Goal: Task Accomplishment & Management: Complete application form

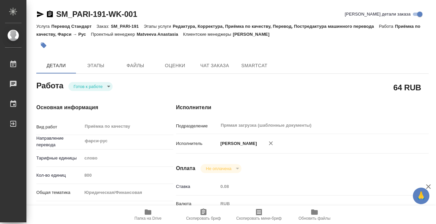
click at [45, 46] on icon "button" at bounding box center [44, 46] width 6 height 6
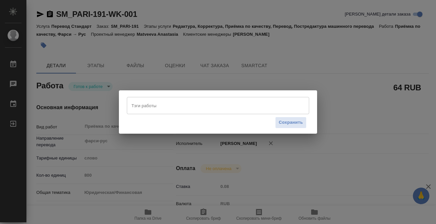
click at [151, 103] on input "Тэги работы" at bounding box center [212, 105] width 164 height 11
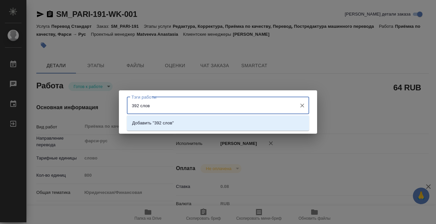
type input "392 слова"
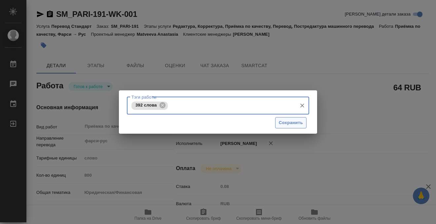
click at [288, 126] on span "Сохранить" at bounding box center [291, 123] width 24 height 8
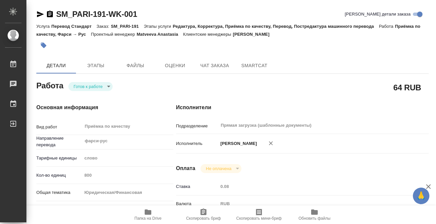
type input "readyForWork"
type input "фарси-рус"
type input "5a8b1489cc6b4906c91bfd90"
type input "800"
type input "yr-fn"
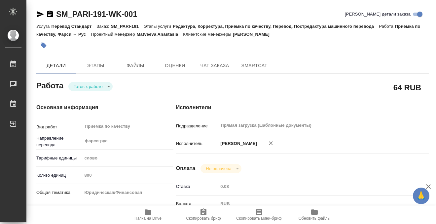
type input "5f647205b73bc97568ca66bf"
checkbox input "true"
type input "25.08.2025 10:00"
type input "25.08.2025 14:00"
type input "25.08.2025 18:00"
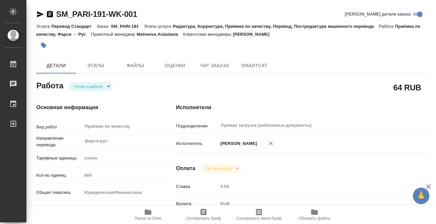
type input "Прямая загрузка (шаблонные документы)"
type input "notPayed"
type input "0.08"
type input "RUB"
type input "Бабкина Анастасия"
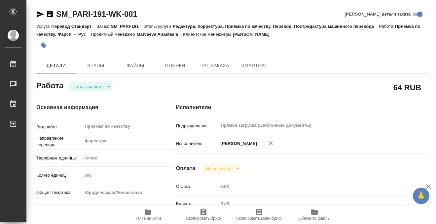
type input "SM_PARI-191"
type input "Перевод Стандарт"
type input "Редактура, Корректура, Приёмка по качеству, Перевод, Постредактура машинного пе…"
type input "Шульгина Анна"
type input "/Clients/СК ПАРИ/Orders/SM_PARI-191"
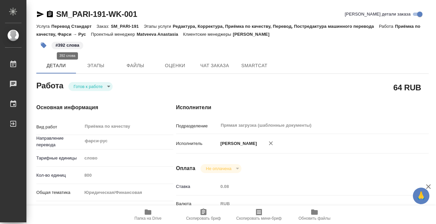
click at [71, 46] on p "#392 слова" at bounding box center [67, 45] width 24 height 7
click at [46, 43] on icon "button" at bounding box center [43, 45] width 7 height 7
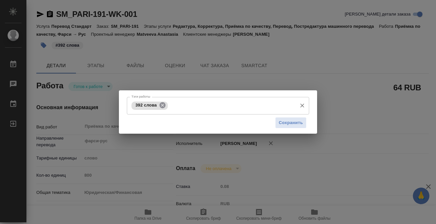
click at [161, 102] on icon at bounding box center [162, 104] width 7 height 7
click at [156, 107] on input "Тэги работы" at bounding box center [212, 105] width 164 height 11
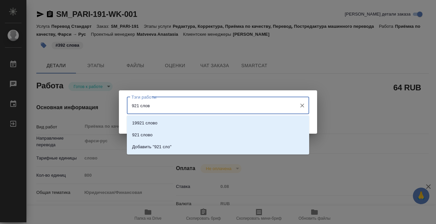
type input "921 слово"
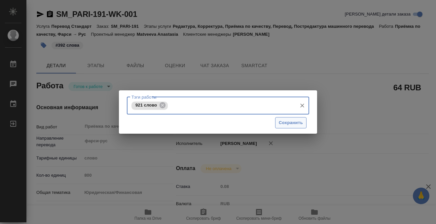
click at [283, 122] on span "Сохранить" at bounding box center [291, 123] width 24 height 8
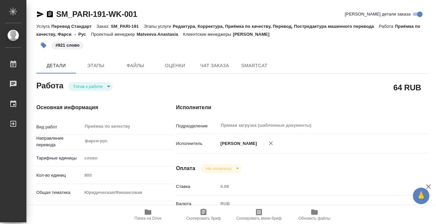
type input "readyForWork"
type input "фарси-рус"
type input "5a8b1489cc6b4906c91bfd90"
type input "800"
type input "yr-fn"
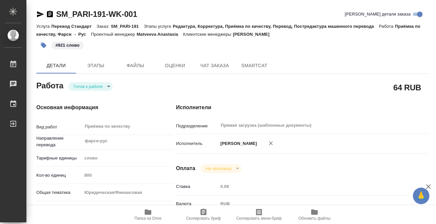
type input "5f647205b73bc97568ca66bf"
checkbox input "true"
type input "25.08.2025 10:00"
type input "25.08.2025 14:00"
type input "25.08.2025 18:00"
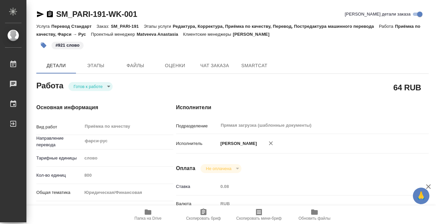
type input "Прямая загрузка (шаблонные документы)"
type input "notPayed"
type input "0.08"
type input "RUB"
type input "Бабкина Анастасия"
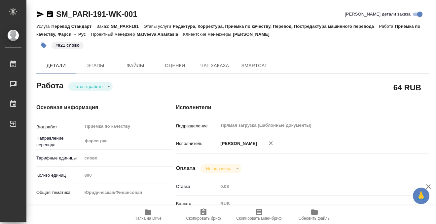
type input "SM_PARI-191"
type input "Перевод Стандарт"
type input "Редактура, Корректура, Приёмка по качеству, Перевод, Постредактура машинного пе…"
type input "Шульгина Анна"
type input "/Clients/СК ПАРИ/Orders/SM_PARI-191"
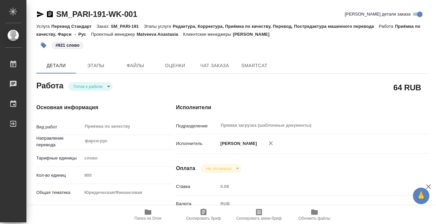
click at [96, 86] on body "🙏 .cls-1 fill:#fff; AWATERA Kobzeva Elizaveta Работы 0 Чаты График Выйти SM_PAR…" at bounding box center [218, 112] width 436 height 224
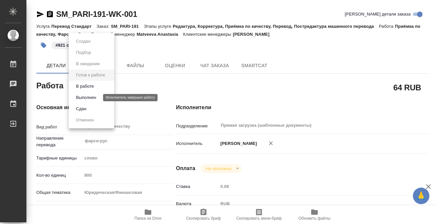
click at [93, 97] on button "Выполнен" at bounding box center [86, 97] width 24 height 7
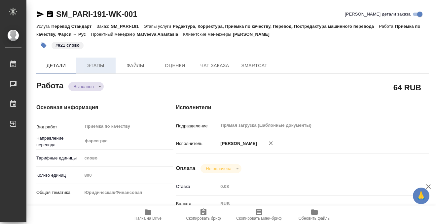
type textarea "x"
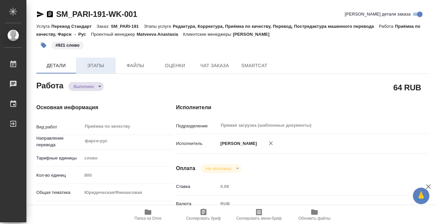
click at [91, 68] on span "Этапы" at bounding box center [96, 65] width 32 height 8
type textarea "x"
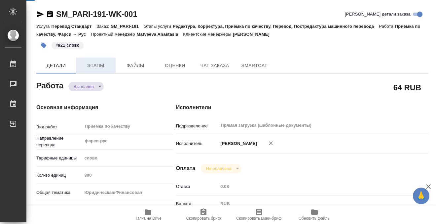
type textarea "x"
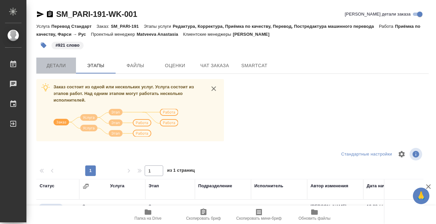
click at [58, 64] on span "Детали" at bounding box center [56, 65] width 32 height 8
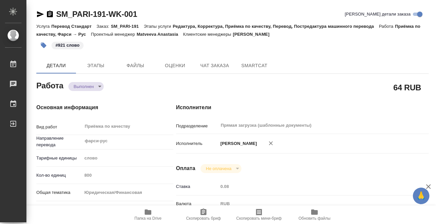
type textarea "x"
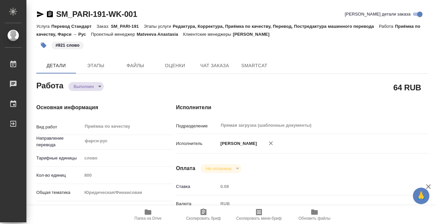
type textarea "x"
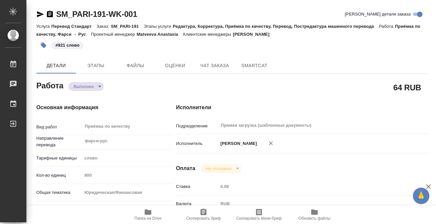
click at [50, 15] on icon "button" at bounding box center [50, 14] width 6 height 7
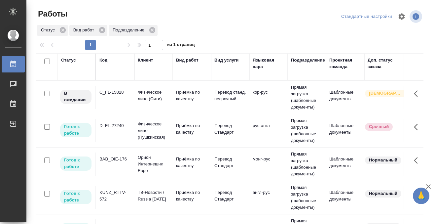
click at [70, 60] on div "Статус" at bounding box center [68, 60] width 15 height 7
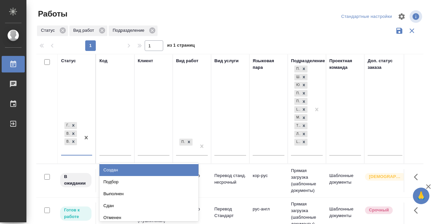
click at [74, 152] on div "Готов к работе В работе В ожидании" at bounding box center [76, 138] width 31 height 35
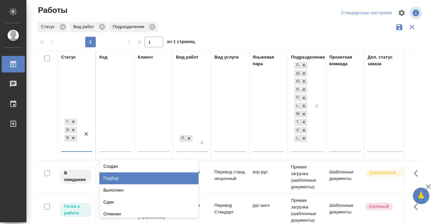
click at [124, 179] on div "Подбор" at bounding box center [148, 178] width 99 height 12
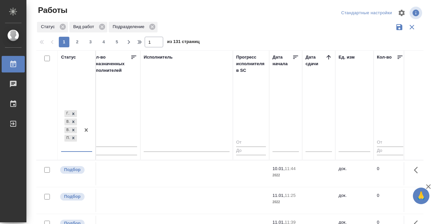
scroll to position [0, 395]
click at [329, 53] on th "Дата сдачи" at bounding box center [318, 105] width 33 height 110
click at [328, 56] on icon at bounding box center [328, 57] width 4 height 4
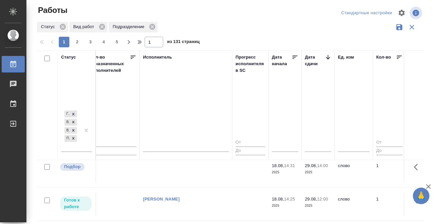
scroll to position [42, 395]
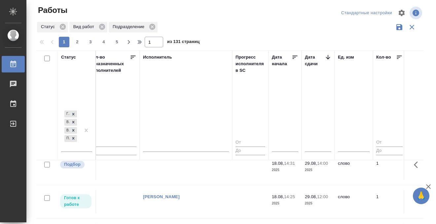
click at [200, 171] on td at bounding box center [186, 168] width 92 height 23
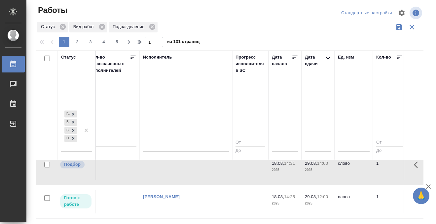
click at [200, 171] on td at bounding box center [186, 168] width 92 height 23
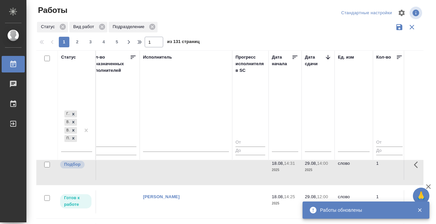
click at [172, 190] on td "[PERSON_NAME]" at bounding box center [186, 201] width 92 height 23
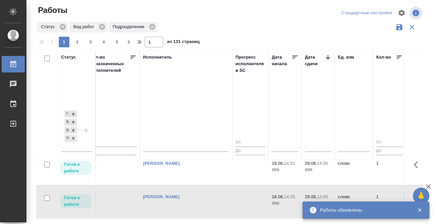
click at [172, 185] on tr "Готов к работе KUNZ_RTTV-570 ТВ-Новости / Russia Today Приёмка по качеству Пере…" at bounding box center [337, 201] width 1392 height 33
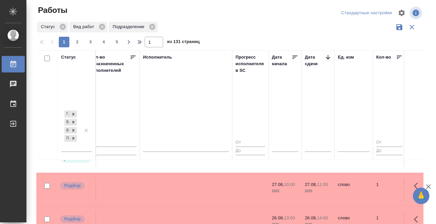
click at [167, 188] on td at bounding box center [186, 189] width 92 height 23
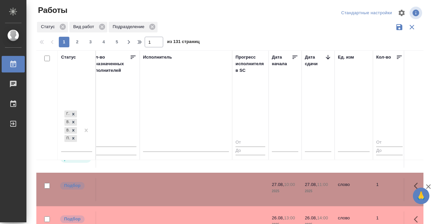
click at [167, 188] on td at bounding box center [186, 189] width 92 height 23
click at [179, 178] on td at bounding box center [186, 189] width 92 height 23
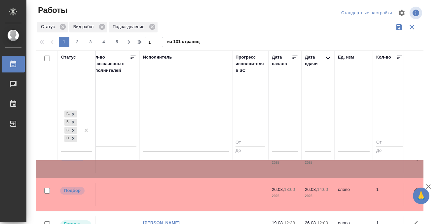
click at [173, 183] on td at bounding box center [186, 194] width 92 height 23
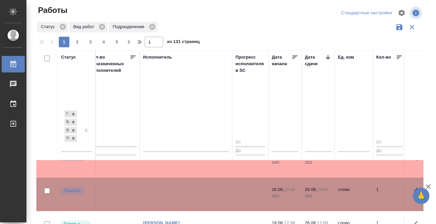
scroll to position [162, 395]
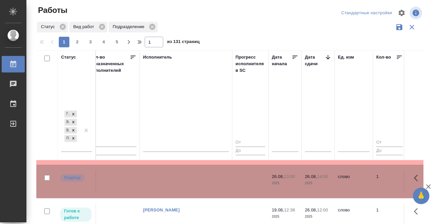
click at [173, 177] on td at bounding box center [186, 181] width 92 height 23
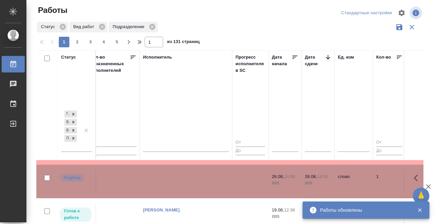
scroll to position [235, 395]
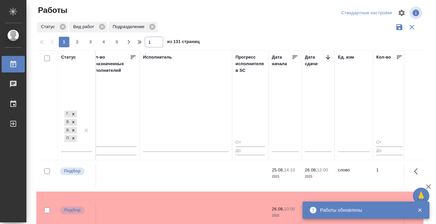
click at [160, 173] on td at bounding box center [186, 174] width 92 height 23
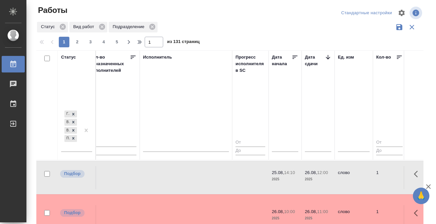
scroll to position [230, 395]
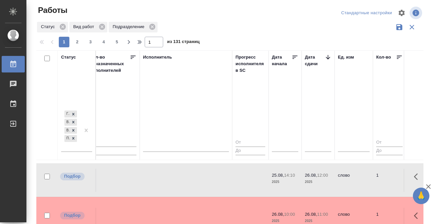
click at [162, 177] on td at bounding box center [186, 179] width 92 height 23
click at [162, 176] on td at bounding box center [186, 179] width 92 height 23
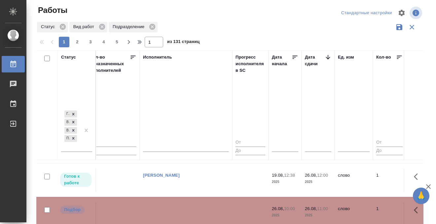
click at [216, 206] on td at bounding box center [186, 213] width 92 height 23
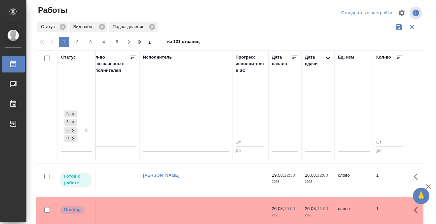
scroll to position [301, 395]
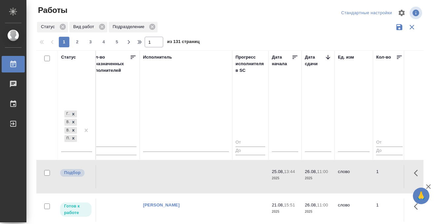
click at [190, 166] on td at bounding box center [186, 176] width 92 height 23
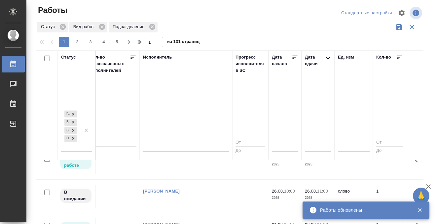
click at [18, 63] on div at bounding box center [18, 64] width 18 height 8
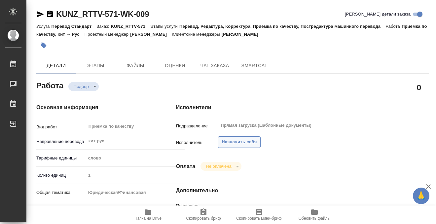
click at [234, 141] on span "Назначить себя" at bounding box center [239, 142] width 35 height 8
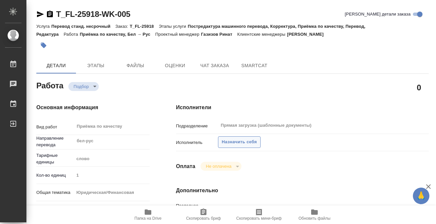
click at [254, 139] on span "Назначить себя" at bounding box center [239, 142] width 35 height 8
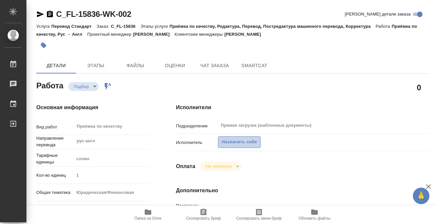
click at [236, 145] on span "Назначить себя" at bounding box center [239, 142] width 35 height 8
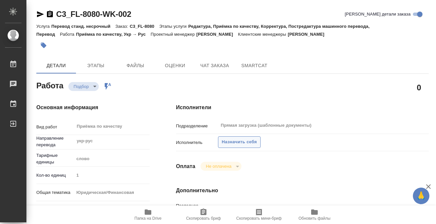
click at [234, 144] on span "Назначить себя" at bounding box center [239, 142] width 35 height 8
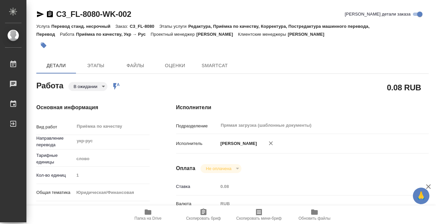
type textarea "x"
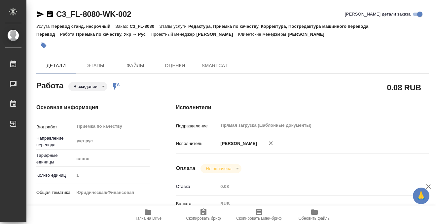
type textarea "x"
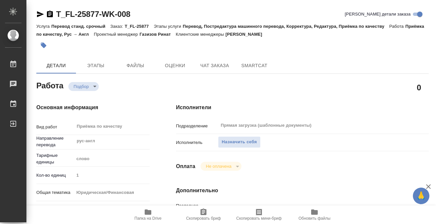
click at [239, 143] on span "Назначить себя" at bounding box center [239, 142] width 35 height 8
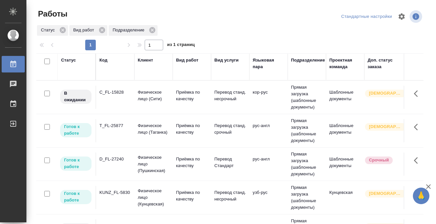
click at [73, 61] on div "Статус" at bounding box center [68, 60] width 15 height 7
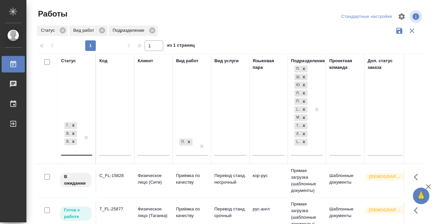
click at [78, 151] on div "Готов к работе В работе В ожидании" at bounding box center [70, 138] width 19 height 34
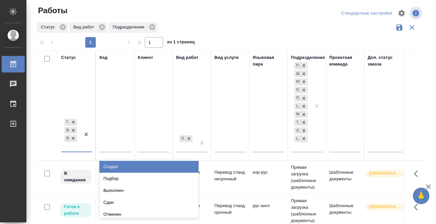
scroll to position [4, 0]
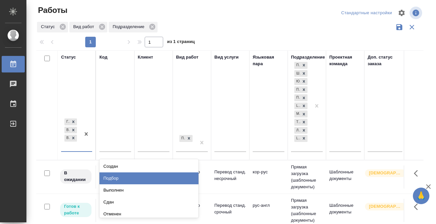
click at [119, 180] on div "Подбор" at bounding box center [148, 178] width 99 height 12
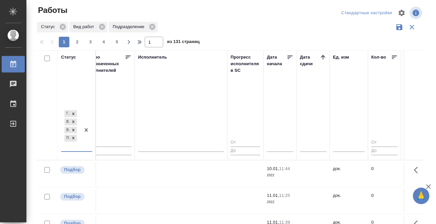
scroll to position [0, 404]
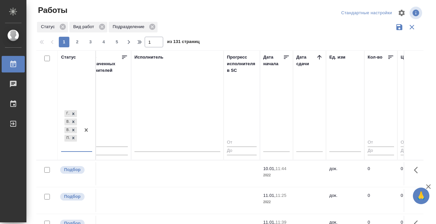
click at [320, 54] on th "Дата сдачи" at bounding box center [309, 105] width 33 height 110
click at [320, 56] on icon at bounding box center [319, 57] width 4 height 4
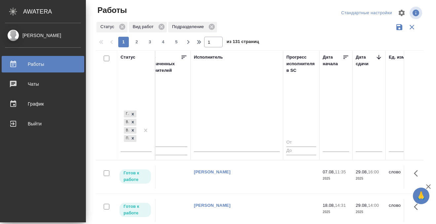
click at [12, 63] on div "Работы" at bounding box center [43, 64] width 76 height 10
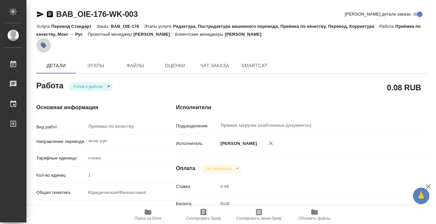
click at [44, 45] on icon "button" at bounding box center [44, 46] width 6 height 6
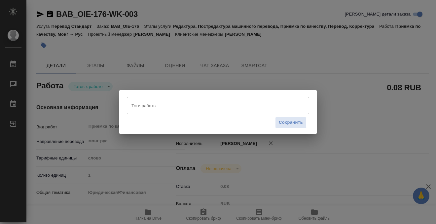
click at [146, 103] on input "Тэги работы" at bounding box center [212, 105] width 164 height 11
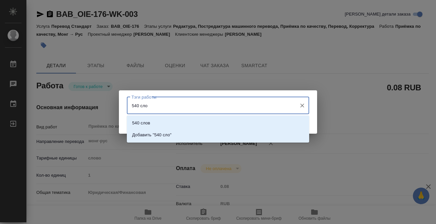
type input "540 слов"
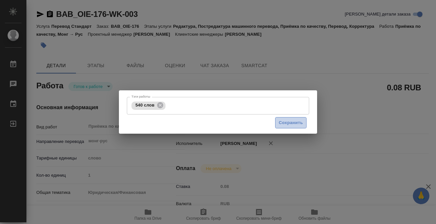
click at [285, 119] on span "Сохранить" at bounding box center [291, 123] width 24 height 8
type input "readyForWork"
type input "монг-рус"
type input "5a8b1489cc6b4906c91bfd90"
type input "1"
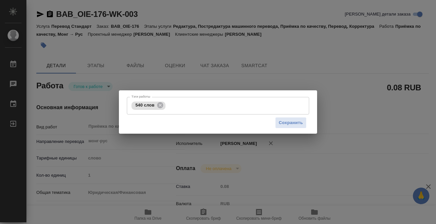
type input "yr-fn"
type input "5f647205b73bc97568ca66c0"
checkbox input "true"
type input "[DATE] 12:38"
type input "[DATE] 12:00"
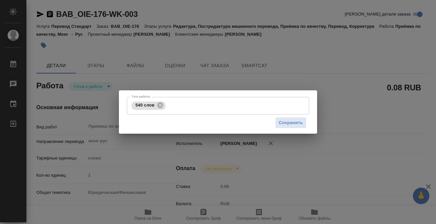
type input "[DATE] 12:00"
type input "Прямая загрузка (шаблонные документы)"
type input "notPayed"
type input "0.08"
type input "RUB"
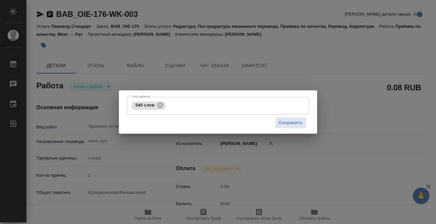
type input "[PERSON_NAME]"
type input "BAB_OIE-176"
type input "Перевод Стандарт"
type input "Редактура, Постредактура машинного перевода, Приёмка по качеству, Перевод, Корр…"
type input "[PERSON_NAME]"
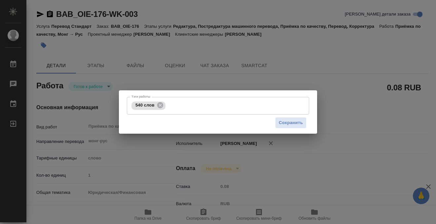
type input "[PERSON_NAME]"
type input "/Clients/Орион Фарма/Orders/BAB_OIE-176"
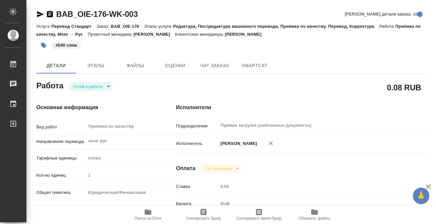
click at [78, 90] on body "🙏 .cls-1 fill:#fff; AWATERA Kobzeva [PERSON_NAME] 0 Чаты График Выйти BAB_OIE-1…" at bounding box center [218, 112] width 436 height 224
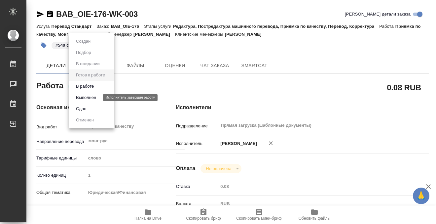
click at [79, 98] on button "Выполнен" at bounding box center [86, 97] width 24 height 7
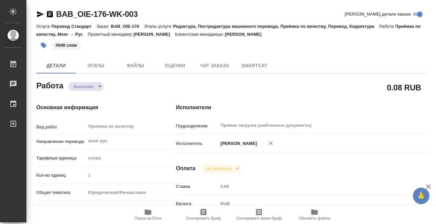
type textarea "x"
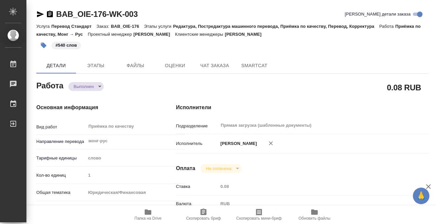
type textarea "x"
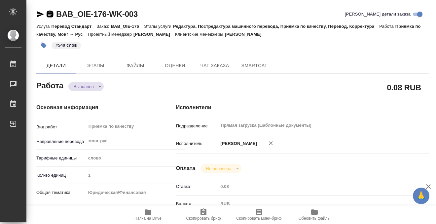
click at [51, 16] on icon "button" at bounding box center [50, 14] width 6 height 7
